Goal: Task Accomplishment & Management: Use online tool/utility

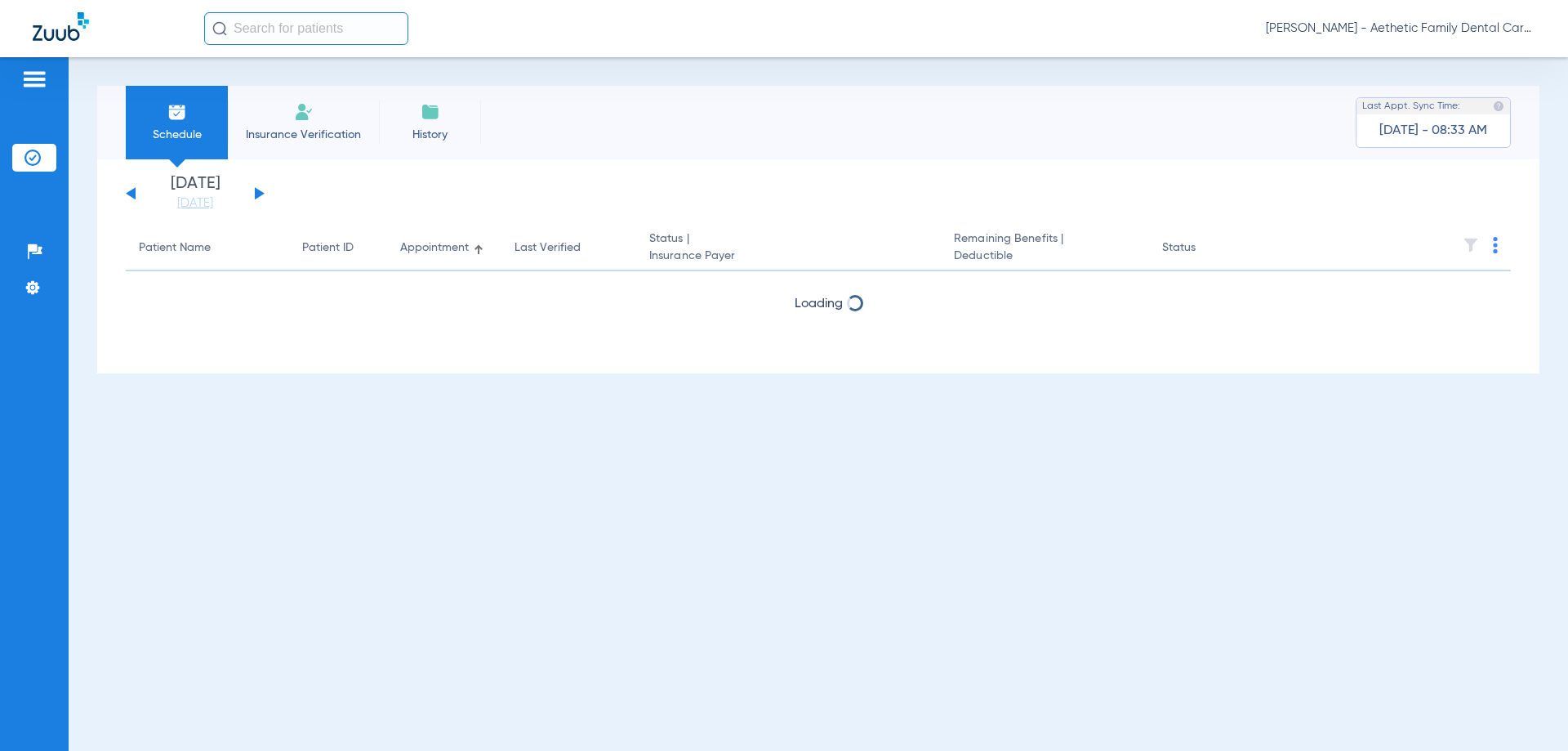
click at [257, 191] on button at bounding box center [260, 193] width 10 height 13
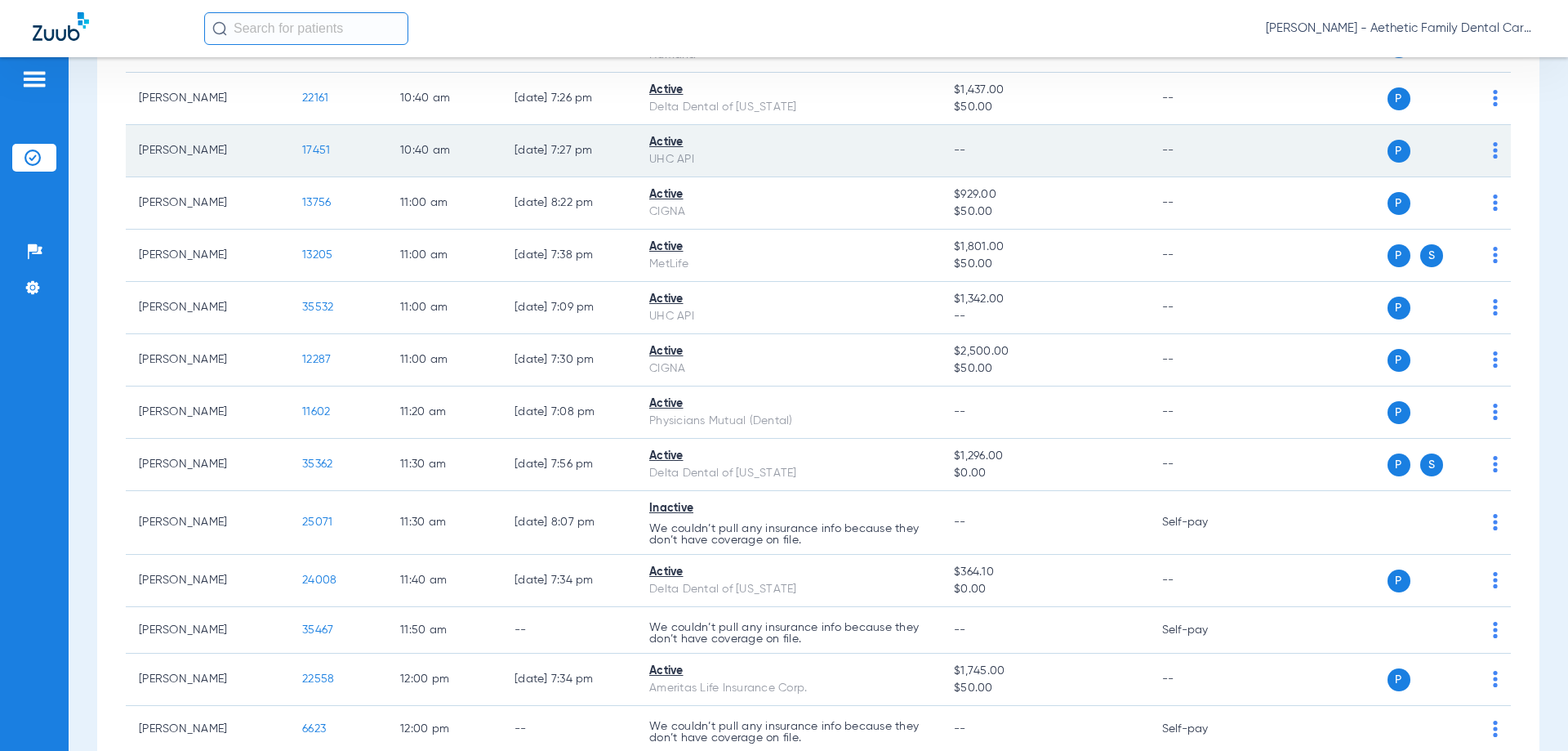
scroll to position [1878, 0]
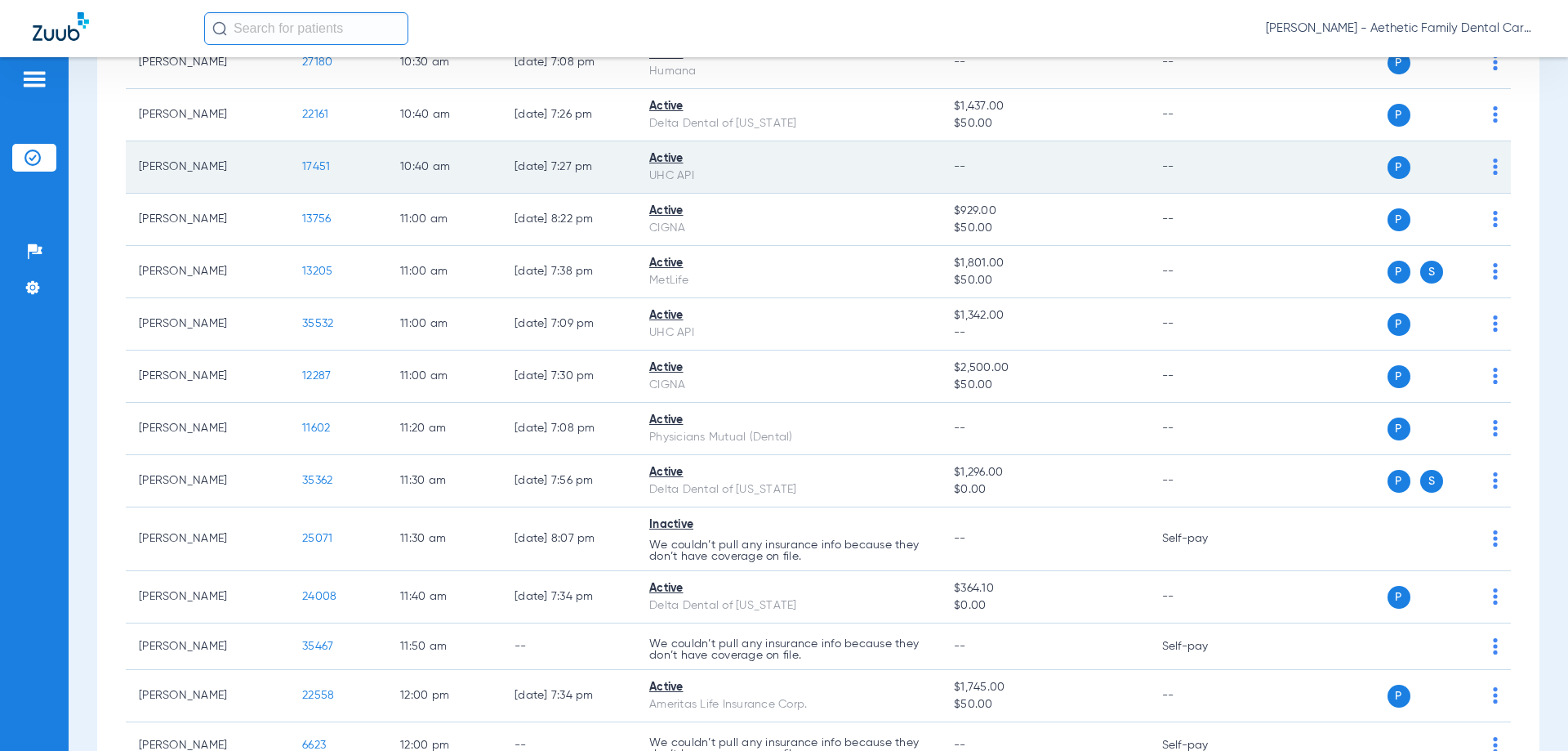
click at [313, 171] on span "17451" at bounding box center [316, 167] width 28 height 12
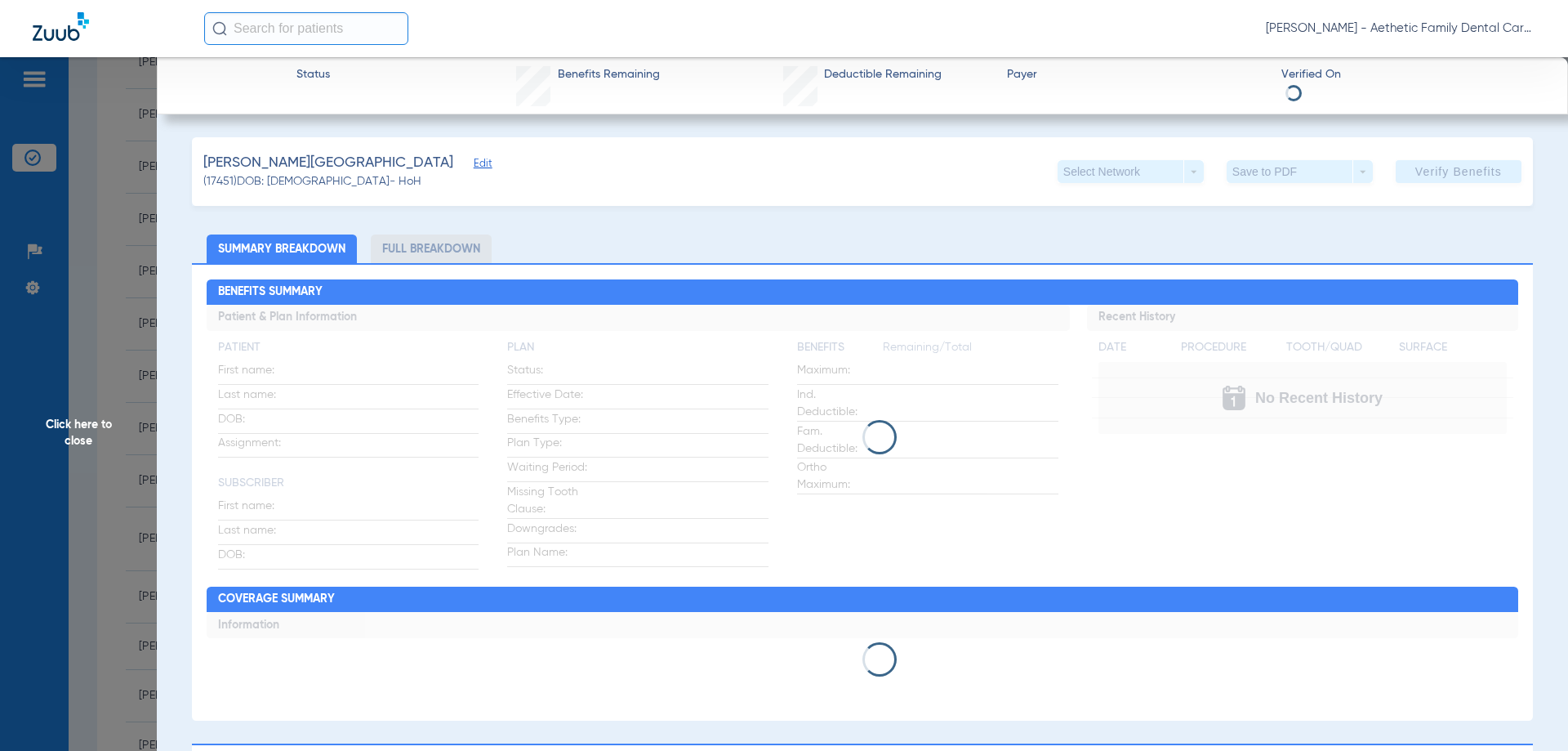
type input "JORDAN"
type input "[PERSON_NAME]"
type input "[DATE]"
type input "975110396"
type input "1493092"
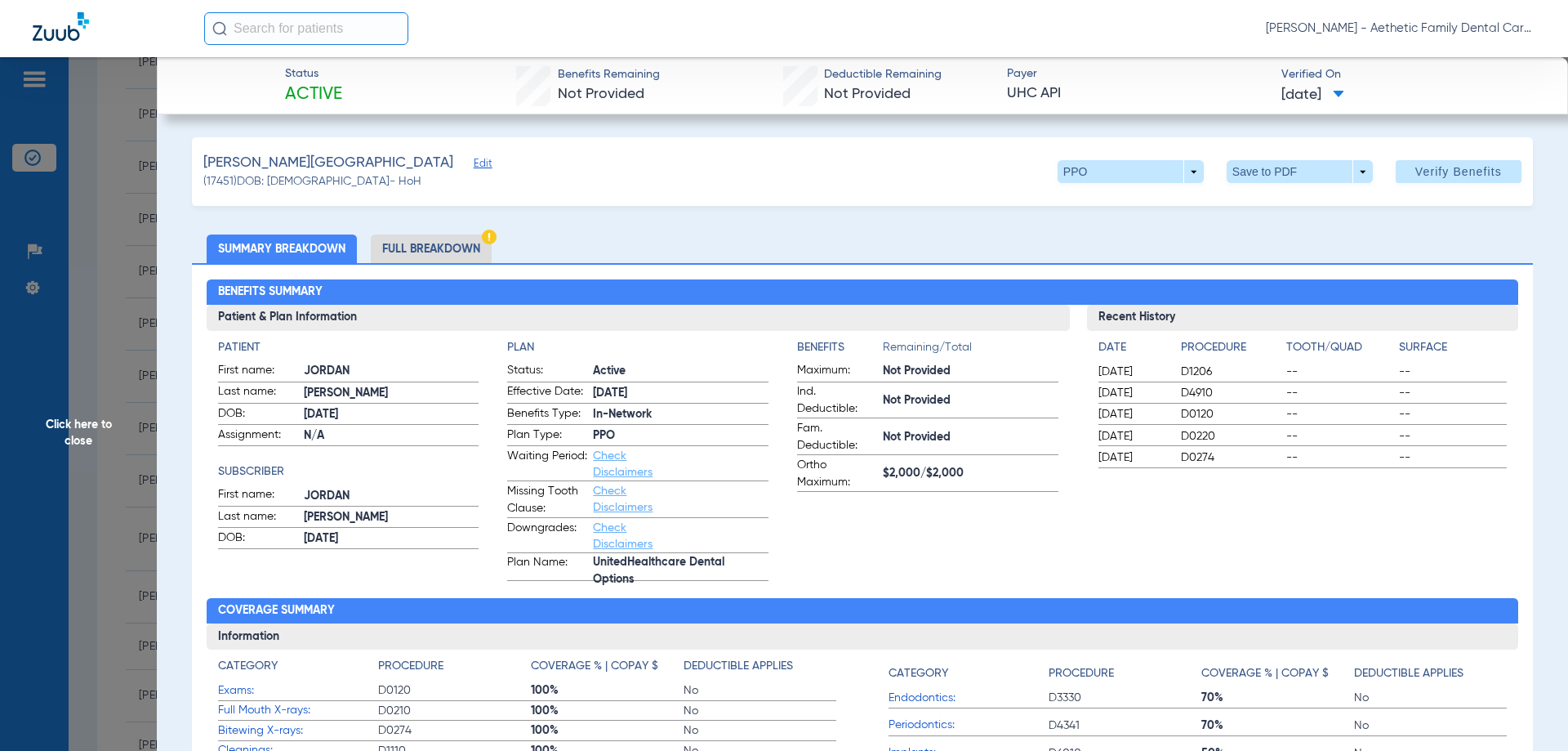
click at [474, 163] on span "Edit" at bounding box center [481, 165] width 14 height 15
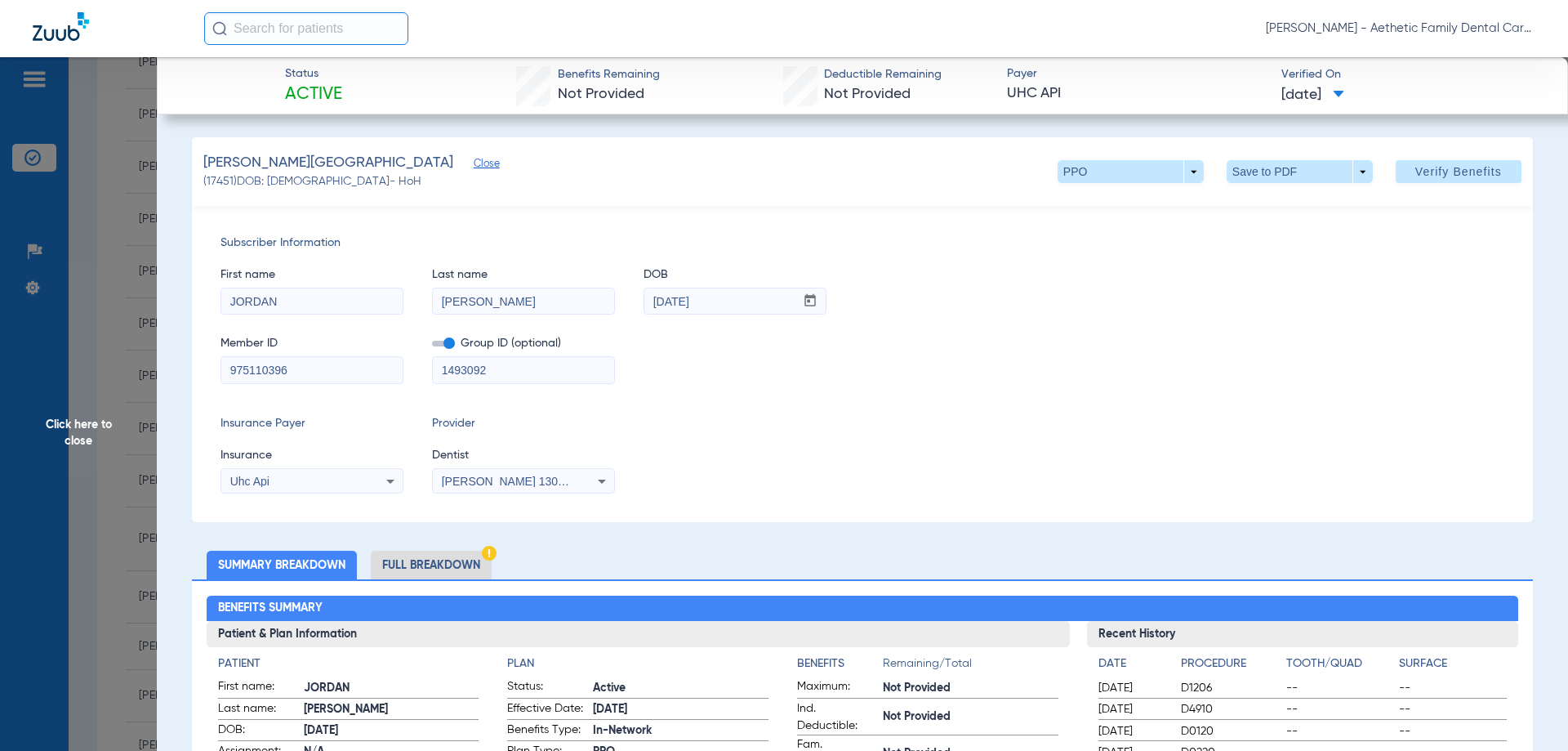
click at [556, 481] on span "[PERSON_NAME] 1306801683" at bounding box center [522, 482] width 161 height 14
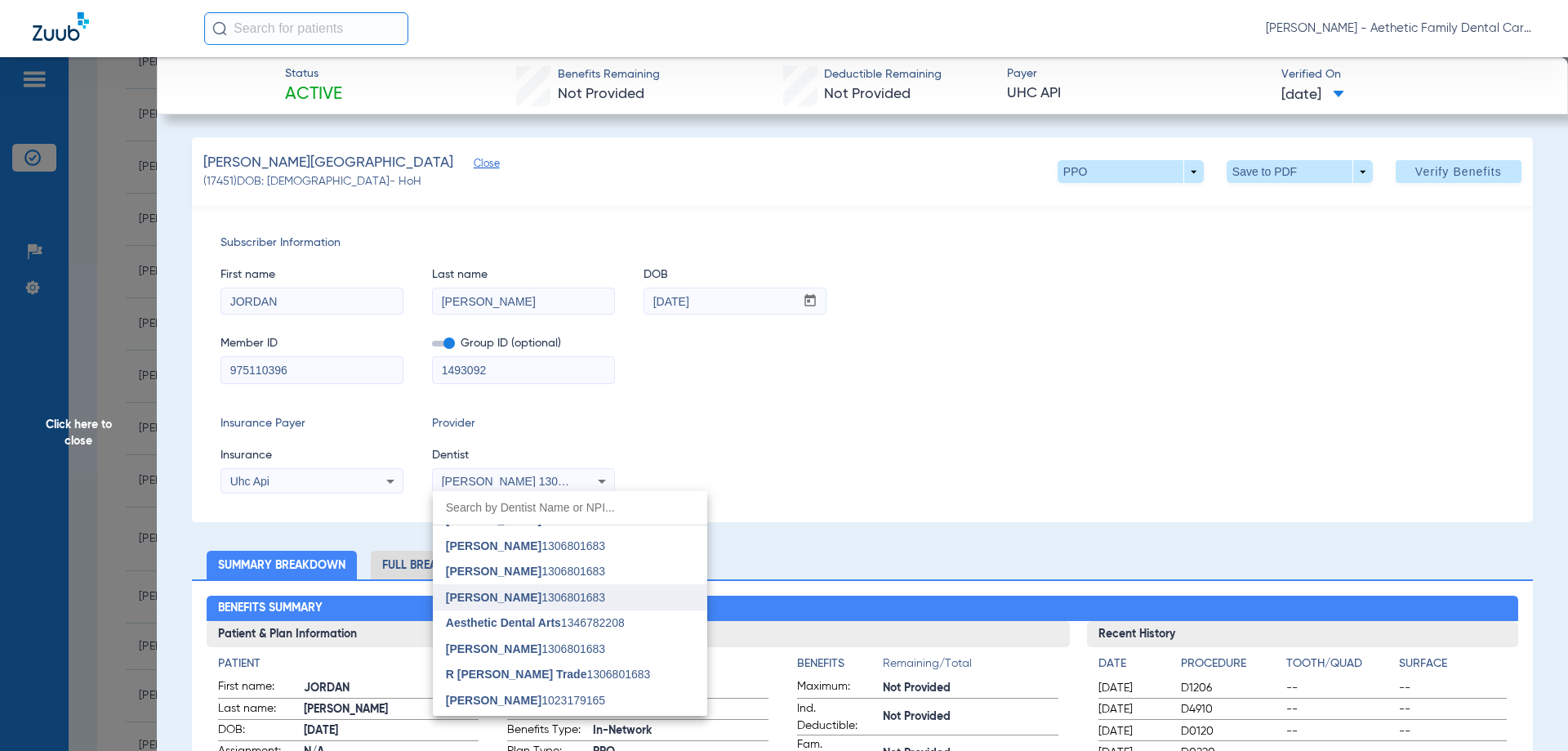
scroll to position [245, 0]
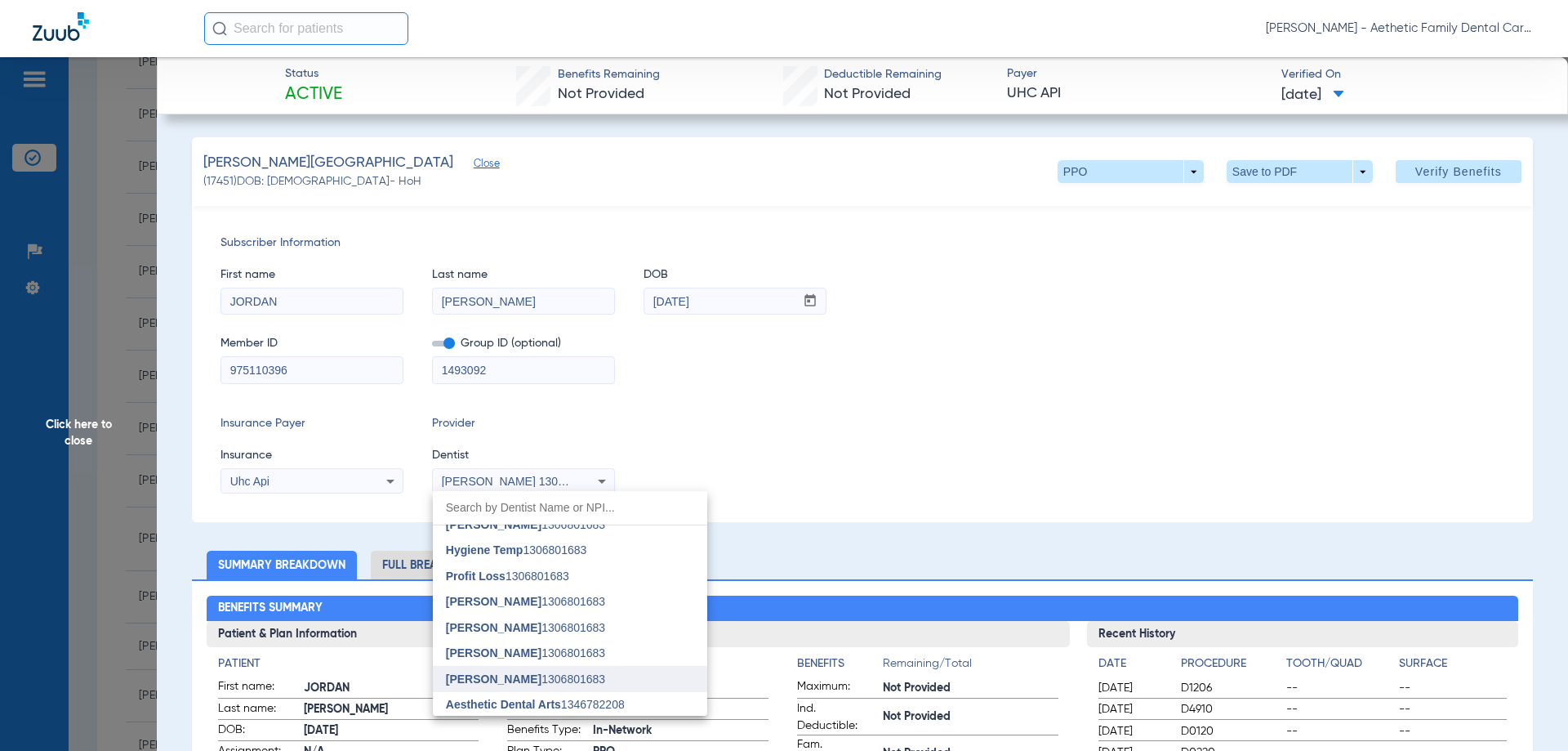
click at [568, 596] on span "[PERSON_NAME] 1306801683" at bounding box center [525, 601] width 159 height 12
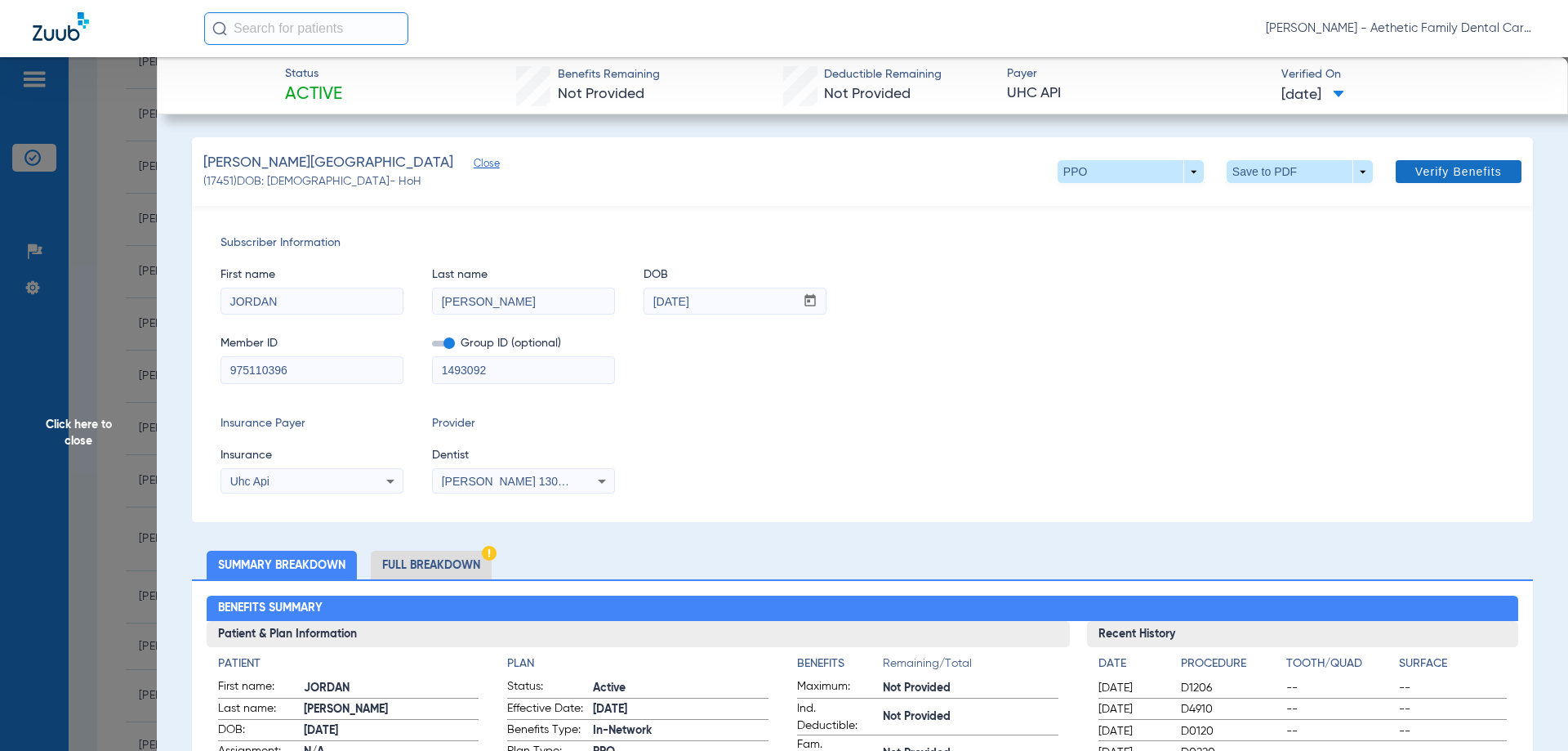
click at [1459, 175] on span "Verify Benefits" at bounding box center [1458, 172] width 87 height 14
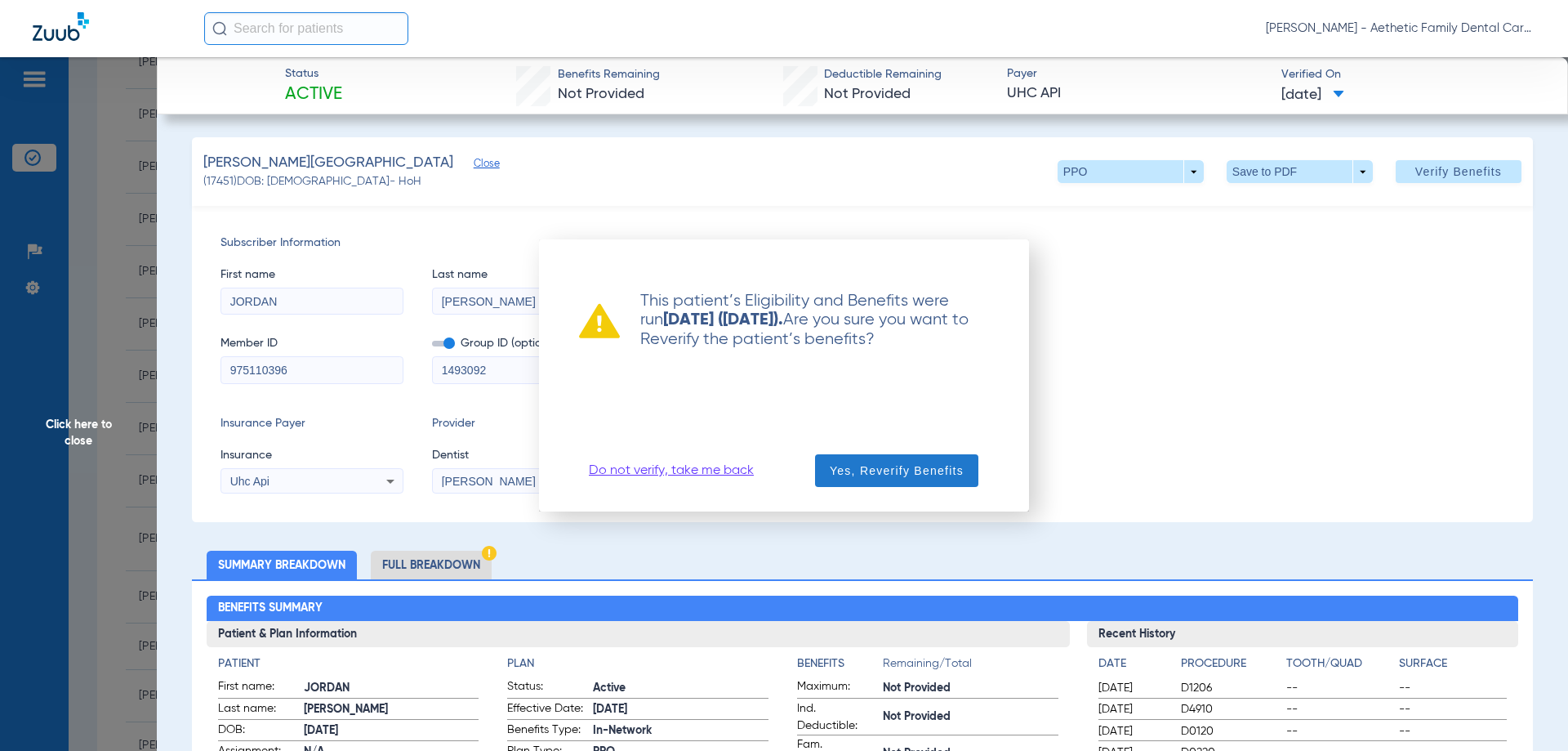
click at [916, 455] on span "button" at bounding box center [896, 470] width 163 height 40
